Goal: Information Seeking & Learning: Learn about a topic

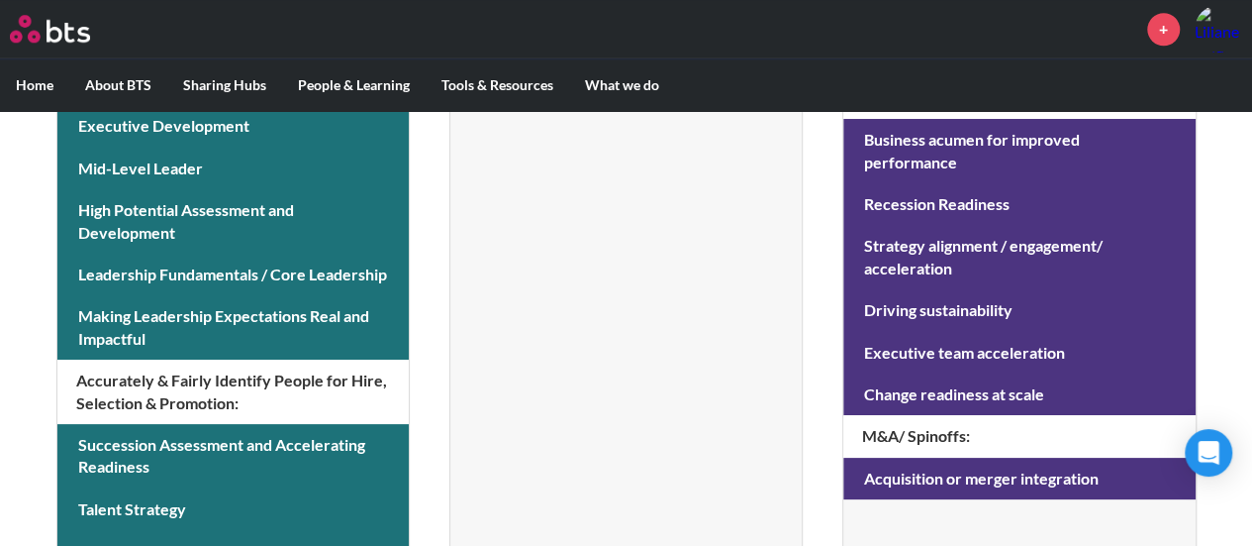
scroll to position [973, 0]
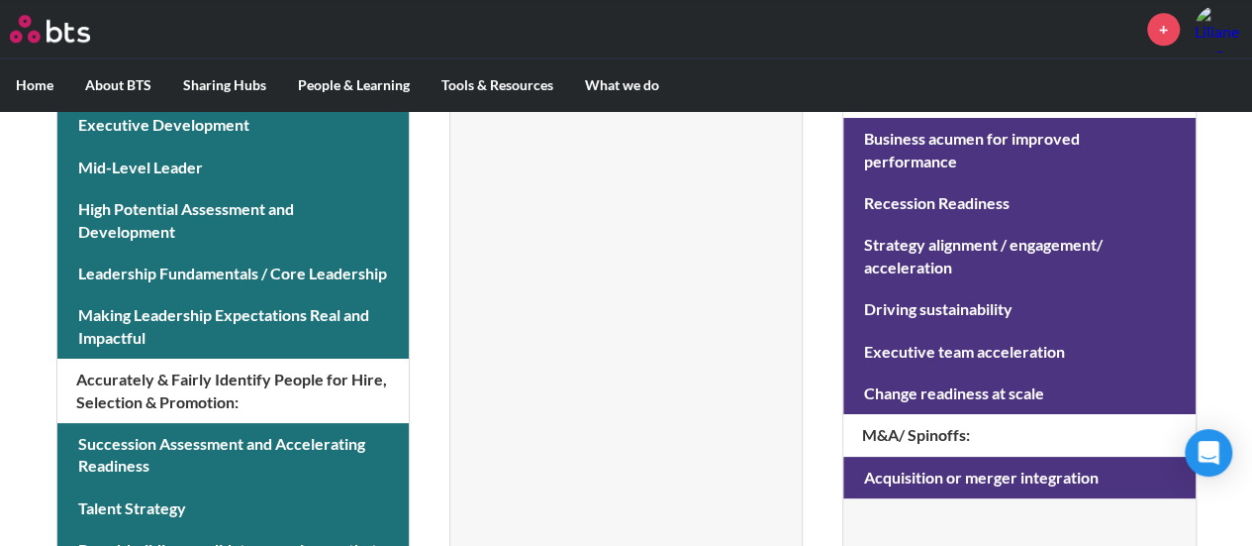
drag, startPoint x: 0, startPoint y: 0, endPoint x: 933, endPoint y: 392, distance: 1011.7
drag, startPoint x: 933, startPoint y: 392, endPoint x: 770, endPoint y: 482, distance: 185.7
click at [770, 482] on li "Sales and Marketing ([PERSON_NAME]) Go-to-Market Drive revenue and profitabilit…" at bounding box center [626, 109] width 353 height 1177
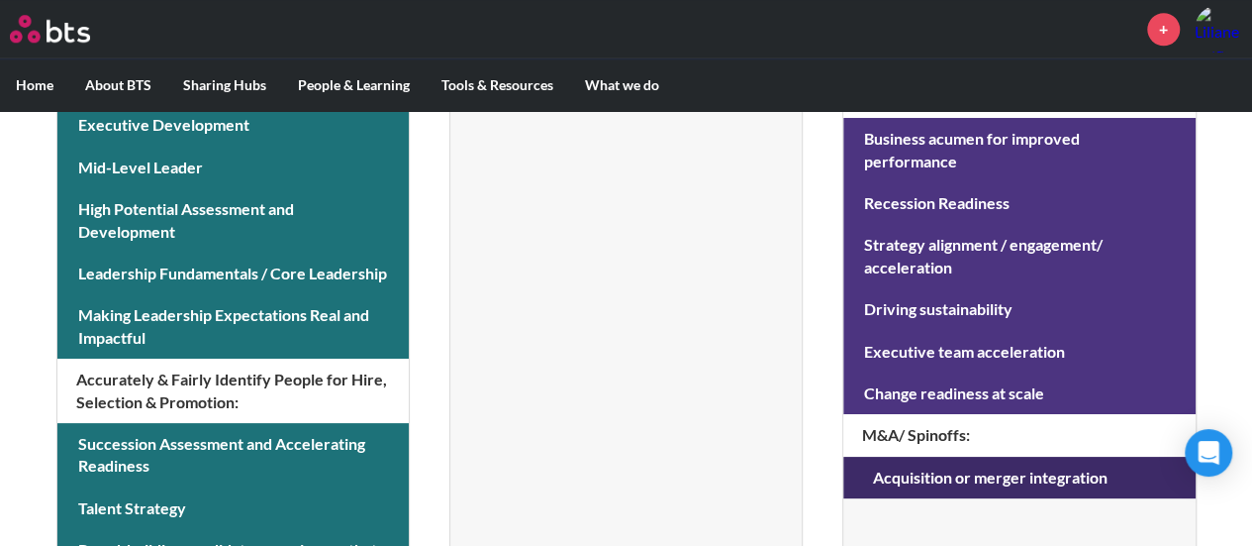
click at [964, 463] on link at bounding box center [1019, 477] width 351 height 42
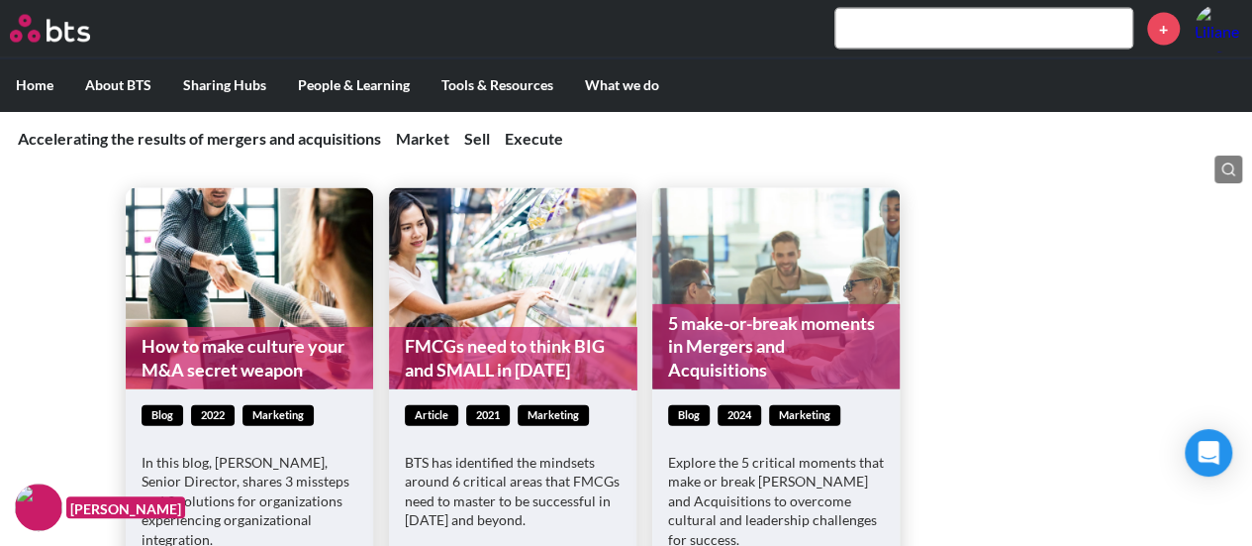
scroll to position [1991, 0]
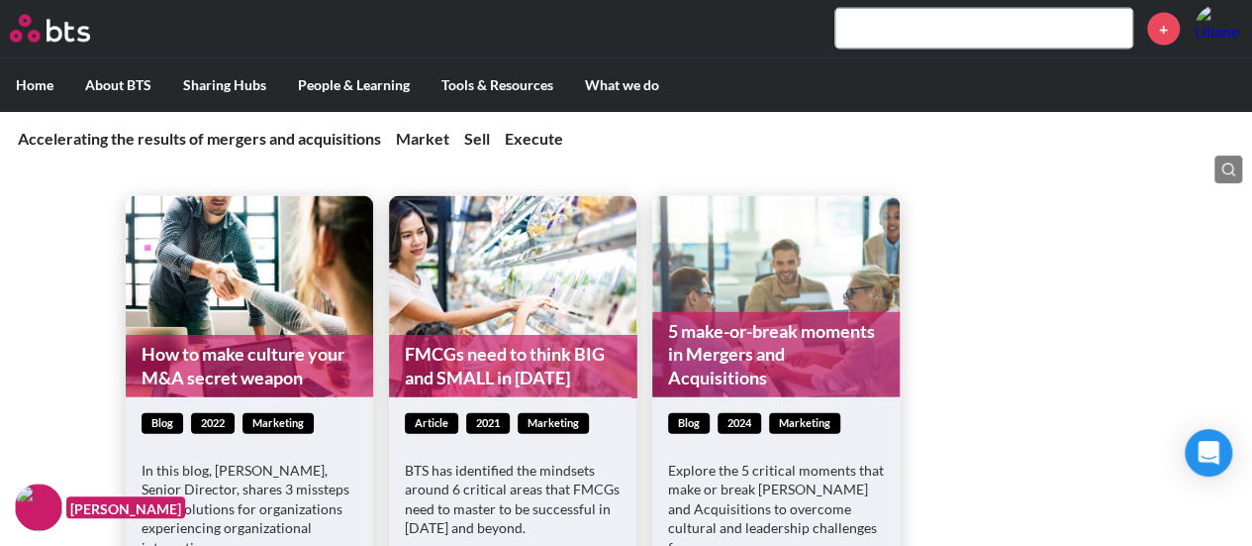
click at [733, 315] on link "5 make-or-break moments in Mergers and Acquisitions" at bounding box center [776, 354] width 248 height 85
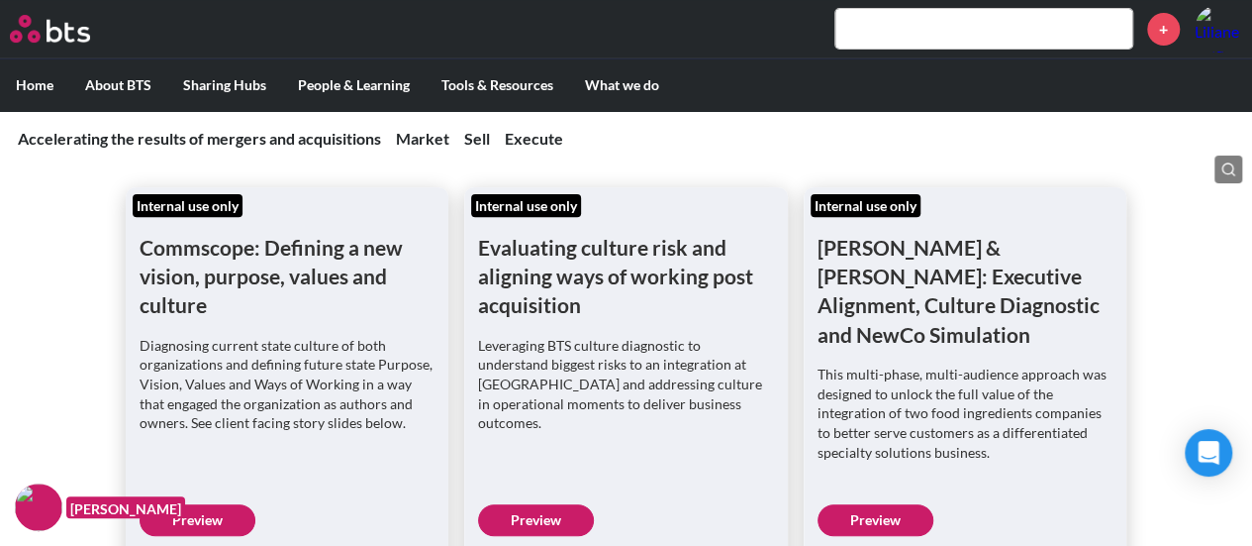
scroll to position [264, 0]
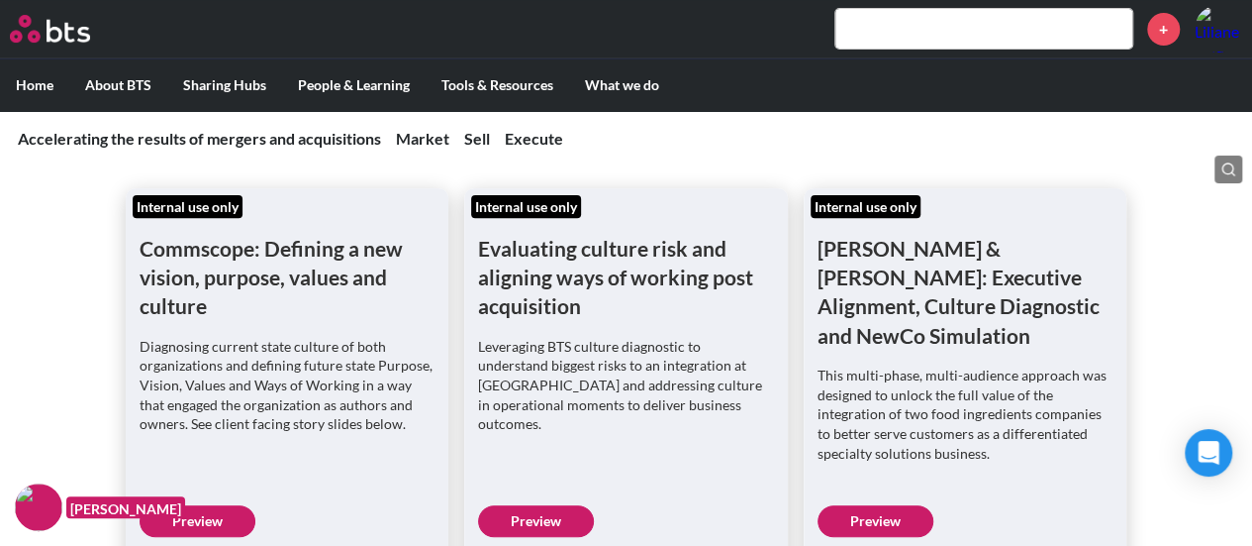
click at [212, 505] on link "Preview" at bounding box center [198, 521] width 116 height 32
click at [880, 505] on link "Preview" at bounding box center [876, 521] width 116 height 32
